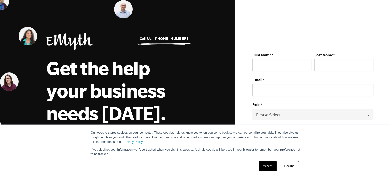
click at [267, 168] on link "Accept" at bounding box center [267, 167] width 18 height 10
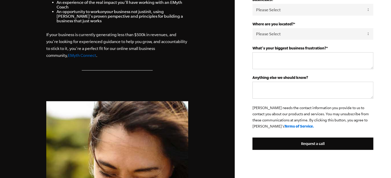
scroll to position [204, 0]
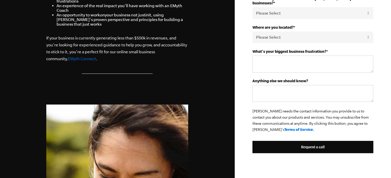
click at [68, 60] on link "EMyth Connect" at bounding box center [82, 58] width 28 height 5
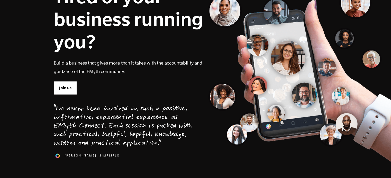
scroll to position [78, 0]
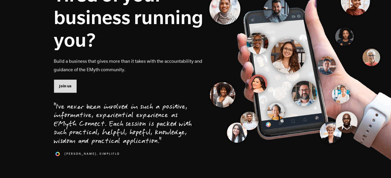
click at [62, 83] on link "Join us" at bounding box center [65, 86] width 23 height 13
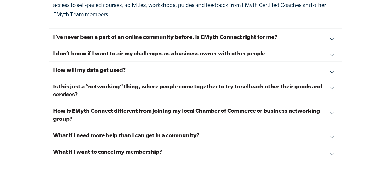
scroll to position [1802, 0]
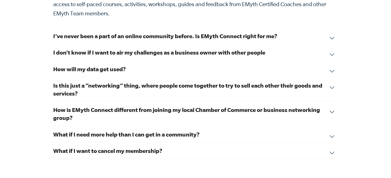
click at [79, 106] on h3 "How is EMyth Connect different from joining my local Chamber of Commerce or bus…" at bounding box center [195, 114] width 284 height 16
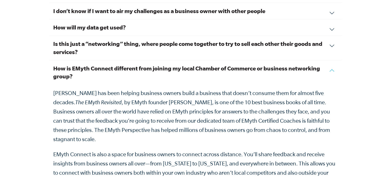
click at [83, 64] on h3 "How is EMyth Connect different from joining my local Chamber of Commerce or bus…" at bounding box center [195, 72] width 284 height 16
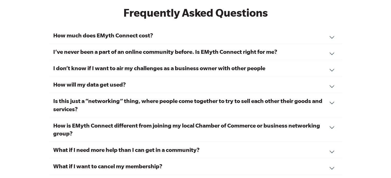
scroll to position [1747, 0]
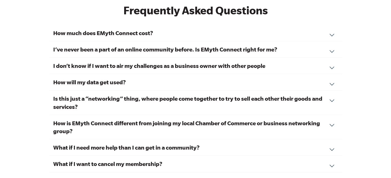
click at [92, 29] on h3 "How much does EMyth Connect cost?" at bounding box center [195, 33] width 284 height 8
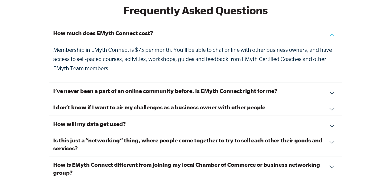
click at [92, 29] on h3 "How much does EMyth Connect cost?" at bounding box center [195, 33] width 284 height 8
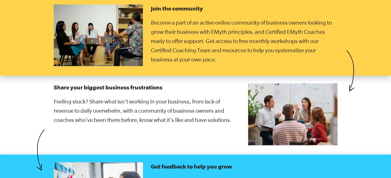
scroll to position [840, 0]
